Goal: Task Accomplishment & Management: Manage account settings

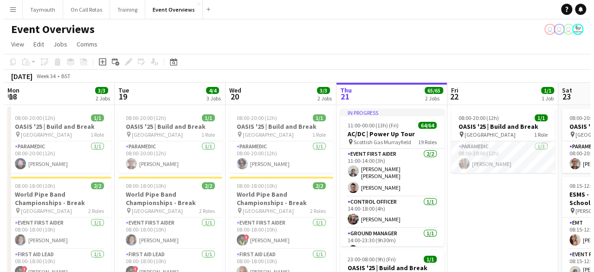
scroll to position [0, 222]
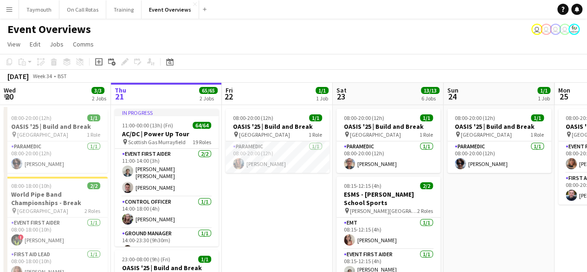
click at [15, 7] on button "Menu" at bounding box center [9, 9] width 19 height 19
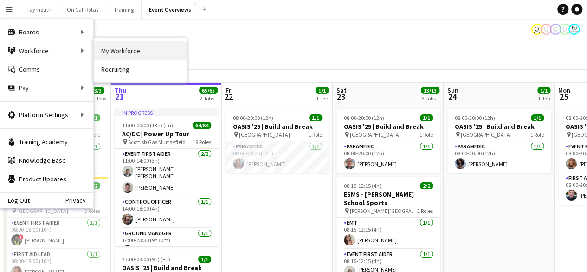
click at [110, 52] on link "My Workforce" at bounding box center [140, 50] width 93 height 19
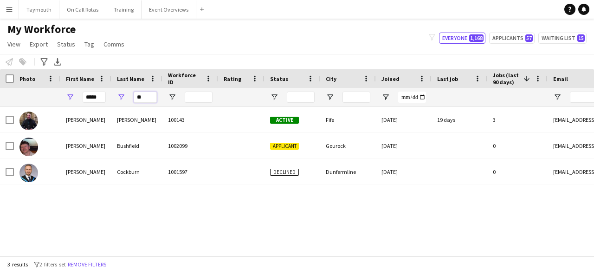
drag, startPoint x: 149, startPoint y: 98, endPoint x: 74, endPoint y: 72, distance: 78.7
click at [74, 72] on div "Workforce Details Photo First Name 1" at bounding box center [575, 88] width 1150 height 38
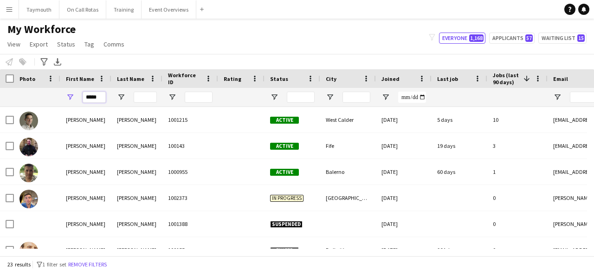
drag, startPoint x: 103, startPoint y: 99, endPoint x: 0, endPoint y: 85, distance: 103.6
click at [0, 85] on div "Workforce Details Photo First Name 1" at bounding box center [578, 88] width 1157 height 38
click at [0, 85] on div at bounding box center [7, 78] width 14 height 19
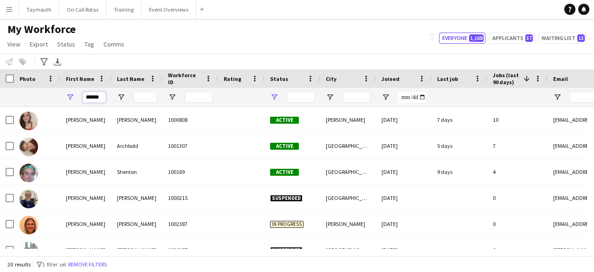
type input "******"
click at [277, 95] on span "Open Filter Menu" at bounding box center [274, 97] width 8 height 8
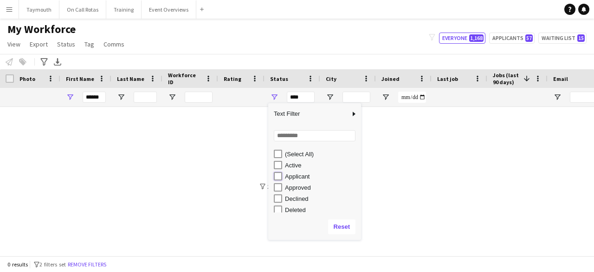
type input "**********"
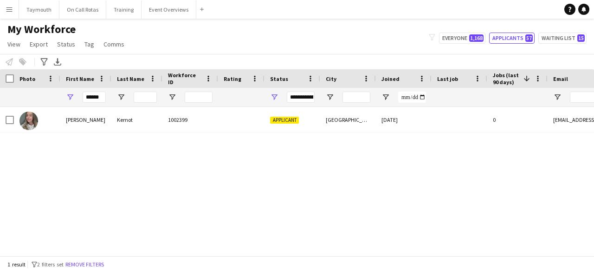
click at [163, 168] on div "[PERSON_NAME] 1002399 Applicant [GEOGRAPHIC_DATA] [DATE] 0 [EMAIL_ADDRESS][DOMA…" at bounding box center [297, 178] width 594 height 142
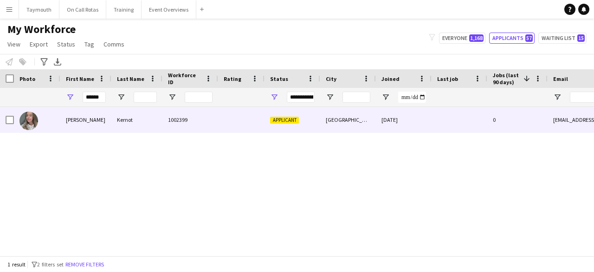
click at [134, 113] on div "Kernot" at bounding box center [136, 120] width 51 height 26
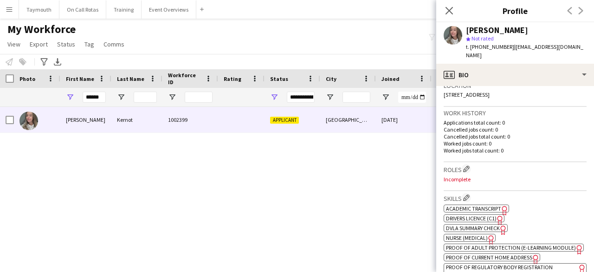
scroll to position [247, 0]
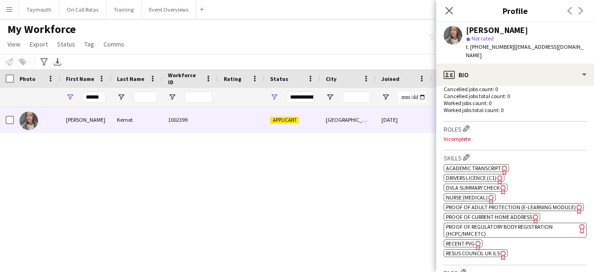
click at [483, 168] on span "Academic Transcript" at bounding box center [473, 167] width 55 height 7
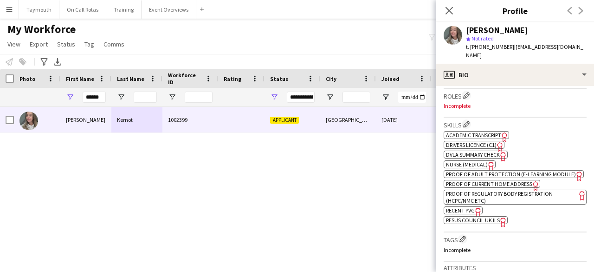
scroll to position [281, 0]
click at [475, 161] on span "Nurse (Medical)" at bounding box center [467, 163] width 42 height 7
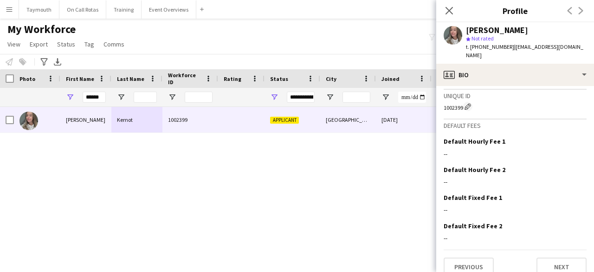
scroll to position [542, 0]
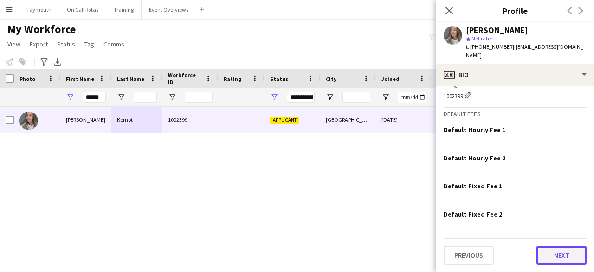
click at [557, 259] on button "Next" at bounding box center [562, 255] width 50 height 19
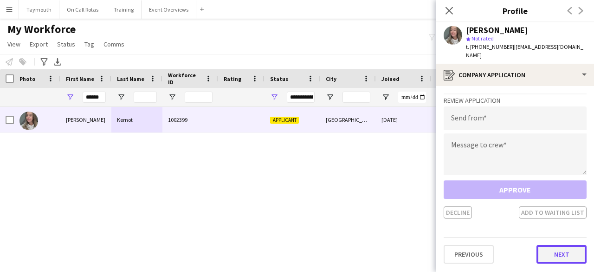
click at [555, 249] on button "Next" at bounding box center [562, 254] width 50 height 19
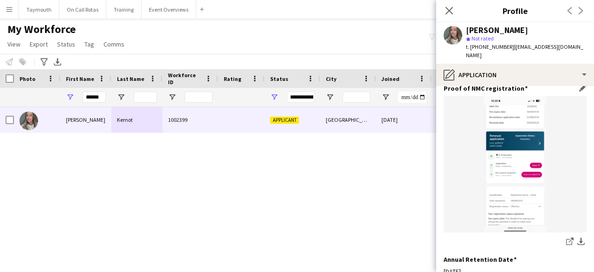
scroll to position [254, 0]
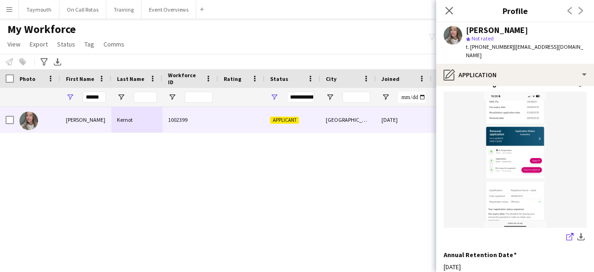
click at [566, 234] on icon at bounding box center [569, 237] width 6 height 6
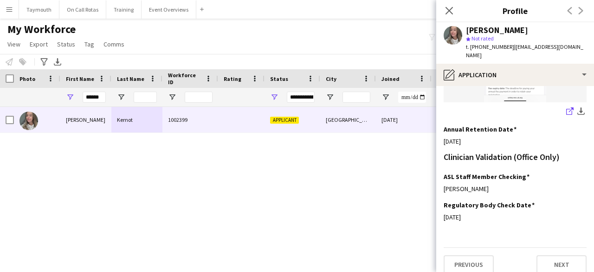
scroll to position [379, 0]
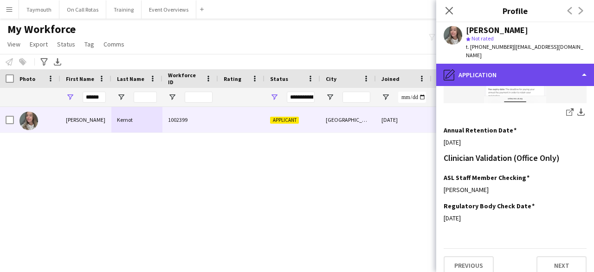
click at [541, 79] on div "pencil4 Application" at bounding box center [515, 75] width 158 height 22
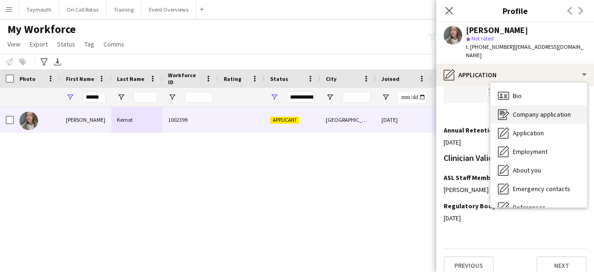
click at [540, 116] on span "Company application" at bounding box center [542, 114] width 58 height 8
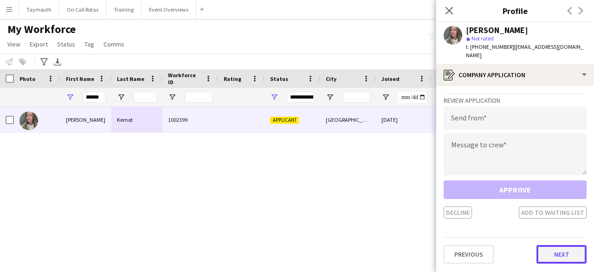
click at [551, 250] on button "Next" at bounding box center [562, 254] width 50 height 19
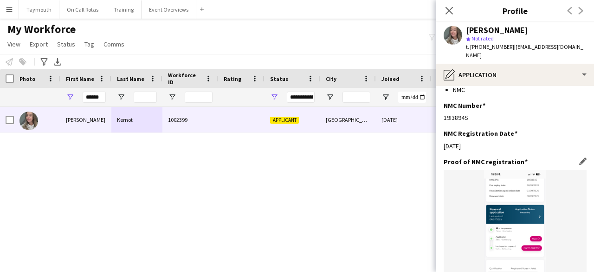
scroll to position [380, 0]
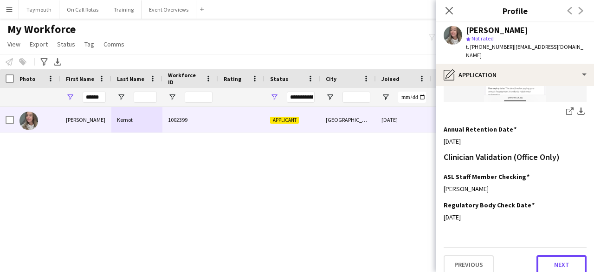
click at [557, 256] on button "Next" at bounding box center [562, 264] width 50 height 19
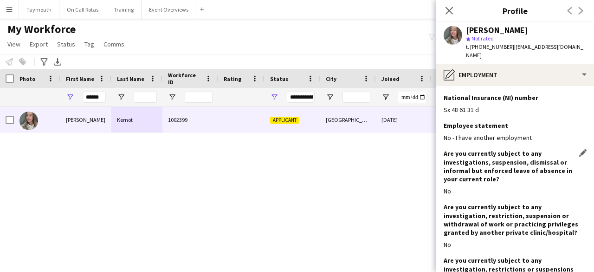
scroll to position [90, 0]
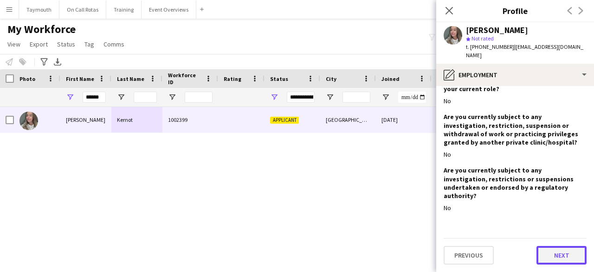
click at [550, 251] on button "Next" at bounding box center [562, 255] width 50 height 19
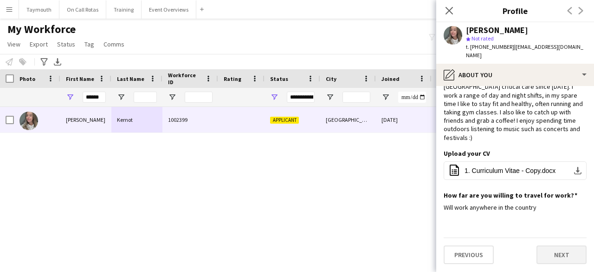
scroll to position [0, 0]
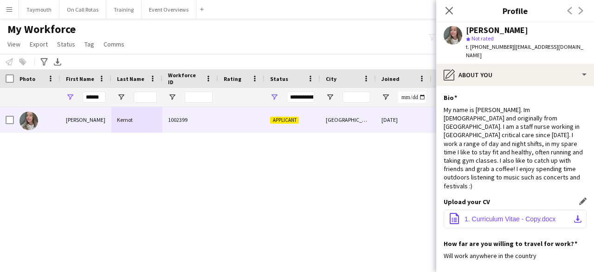
click at [563, 209] on button "office-file-sheet 1. Curriculum Vitae - Copy.docx download-bottom" at bounding box center [515, 218] width 143 height 19
click at [166, 10] on button "Event Overviews Close" at bounding box center [169, 9] width 55 height 18
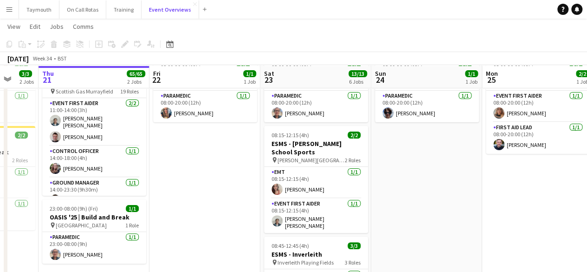
scroll to position [50, 0]
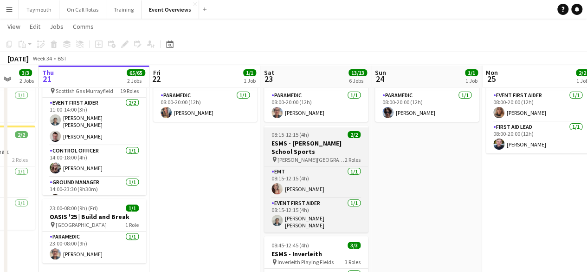
click at [319, 137] on div "08:15-12:15 (4h) 2/2" at bounding box center [316, 134] width 104 height 7
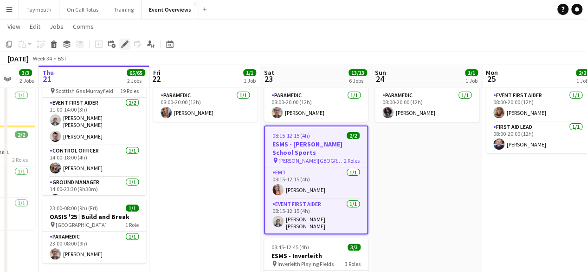
click at [129, 45] on div "Edit" at bounding box center [124, 44] width 11 height 11
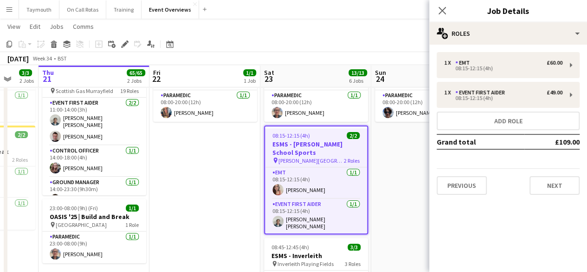
click at [573, 195] on div "1 x EMT £60.00 08:15-12:15 (4h) 1 x Event First Aider £49.00 08:15-12:15 (4h) A…" at bounding box center [508, 123] width 158 height 157
click at [564, 186] on button "Next" at bounding box center [555, 185] width 50 height 19
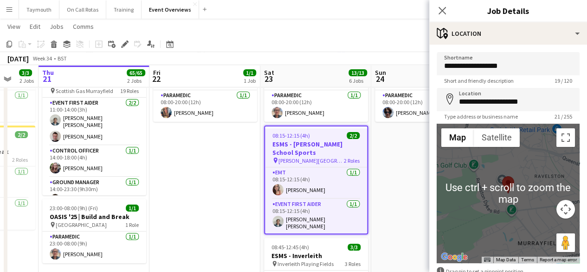
scroll to position [56, 0]
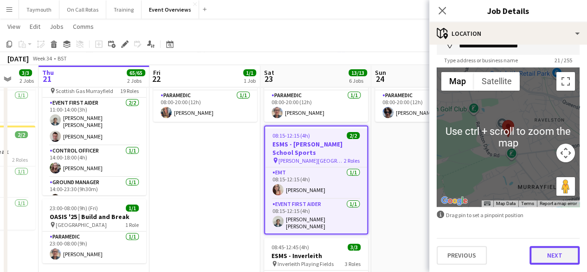
click at [553, 254] on button "Next" at bounding box center [555, 255] width 50 height 19
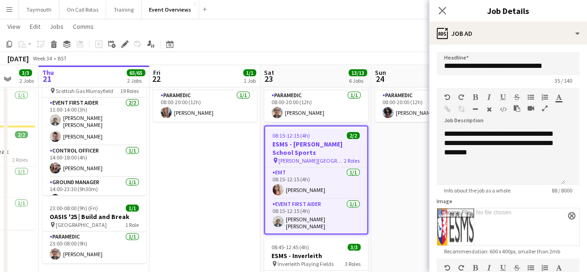
scroll to position [197, 0]
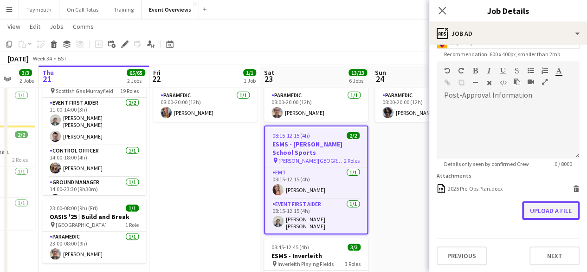
click at [530, 210] on button "Upload a file" at bounding box center [551, 210] width 58 height 19
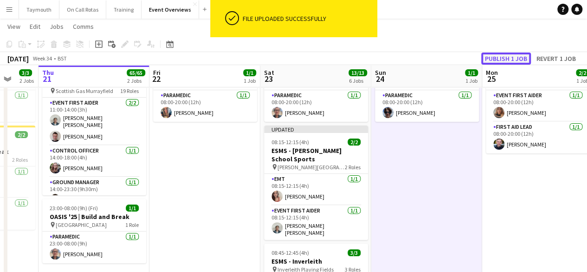
click at [520, 54] on button "Publish 1 job" at bounding box center [507, 58] width 50 height 12
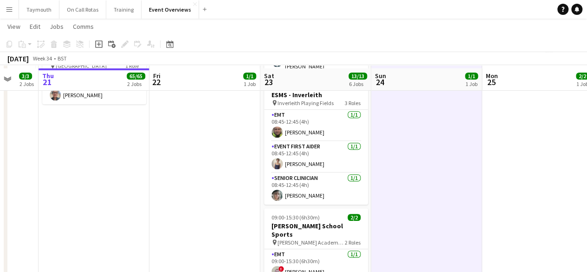
scroll to position [212, 0]
